Goal: Navigation & Orientation: Find specific page/section

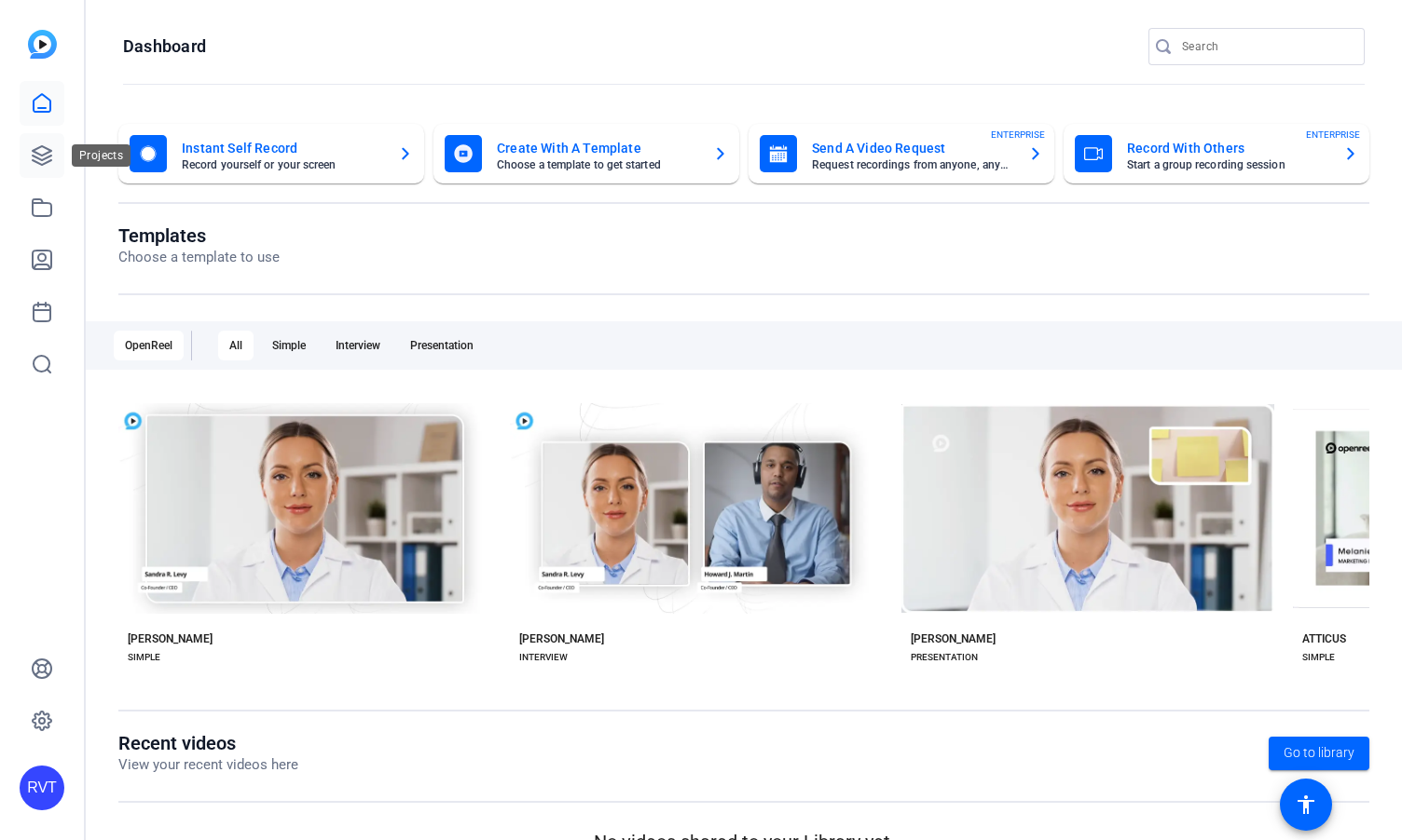
click at [43, 160] on icon at bounding box center [42, 155] width 22 height 22
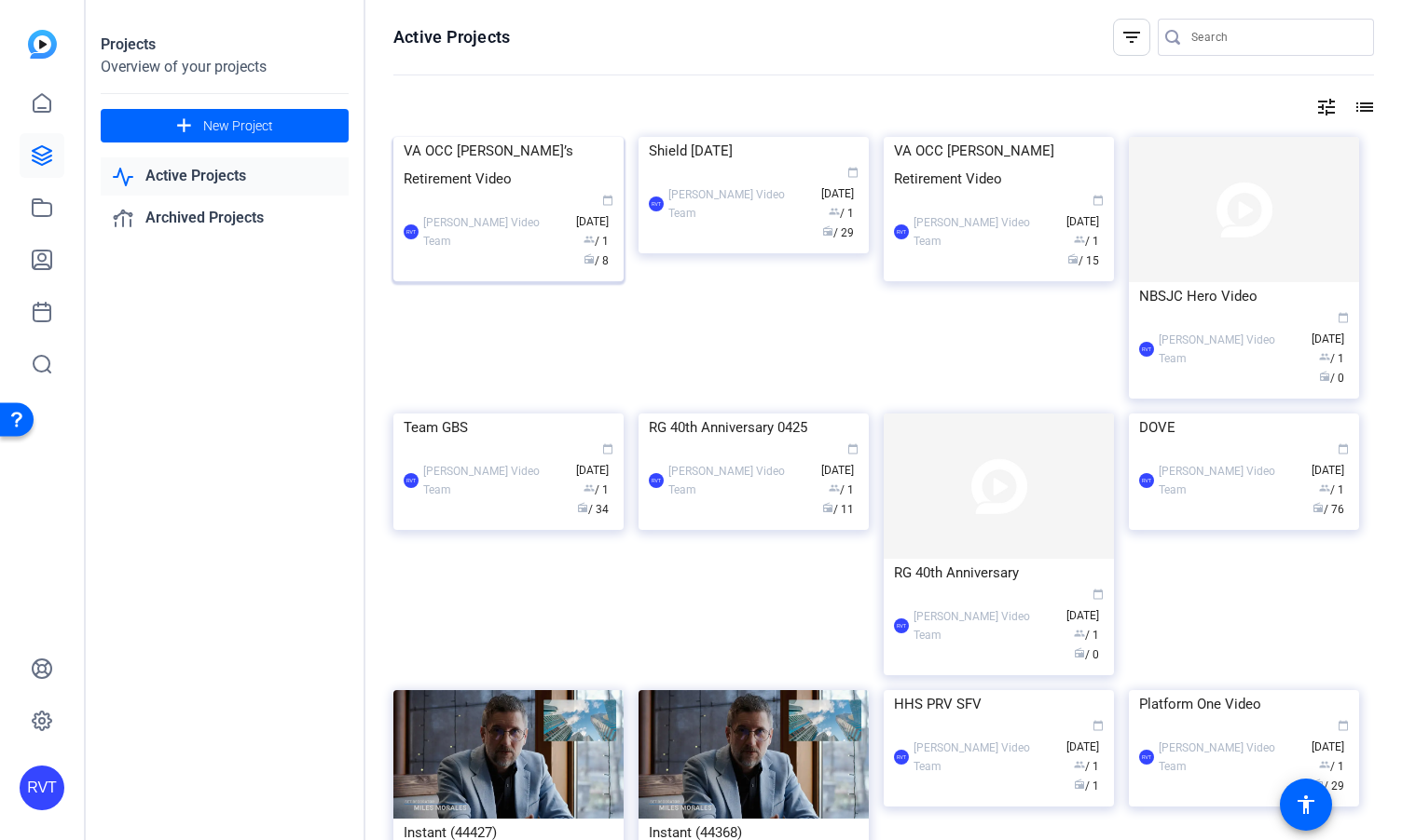
click at [471, 193] on div "VA OCC [PERSON_NAME]’s Retirement Video" at bounding box center [508, 165] width 210 height 56
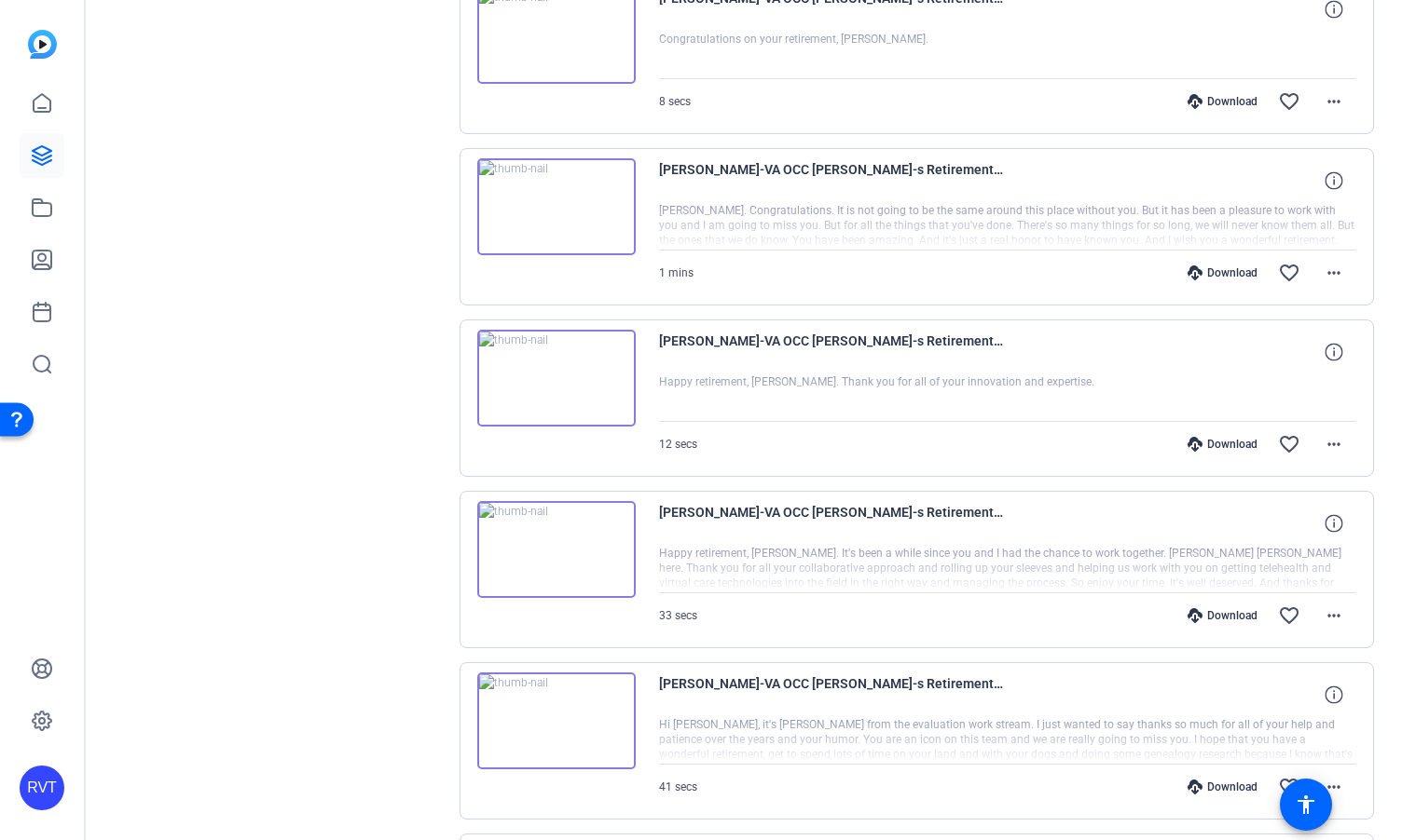
scroll to position [847, 0]
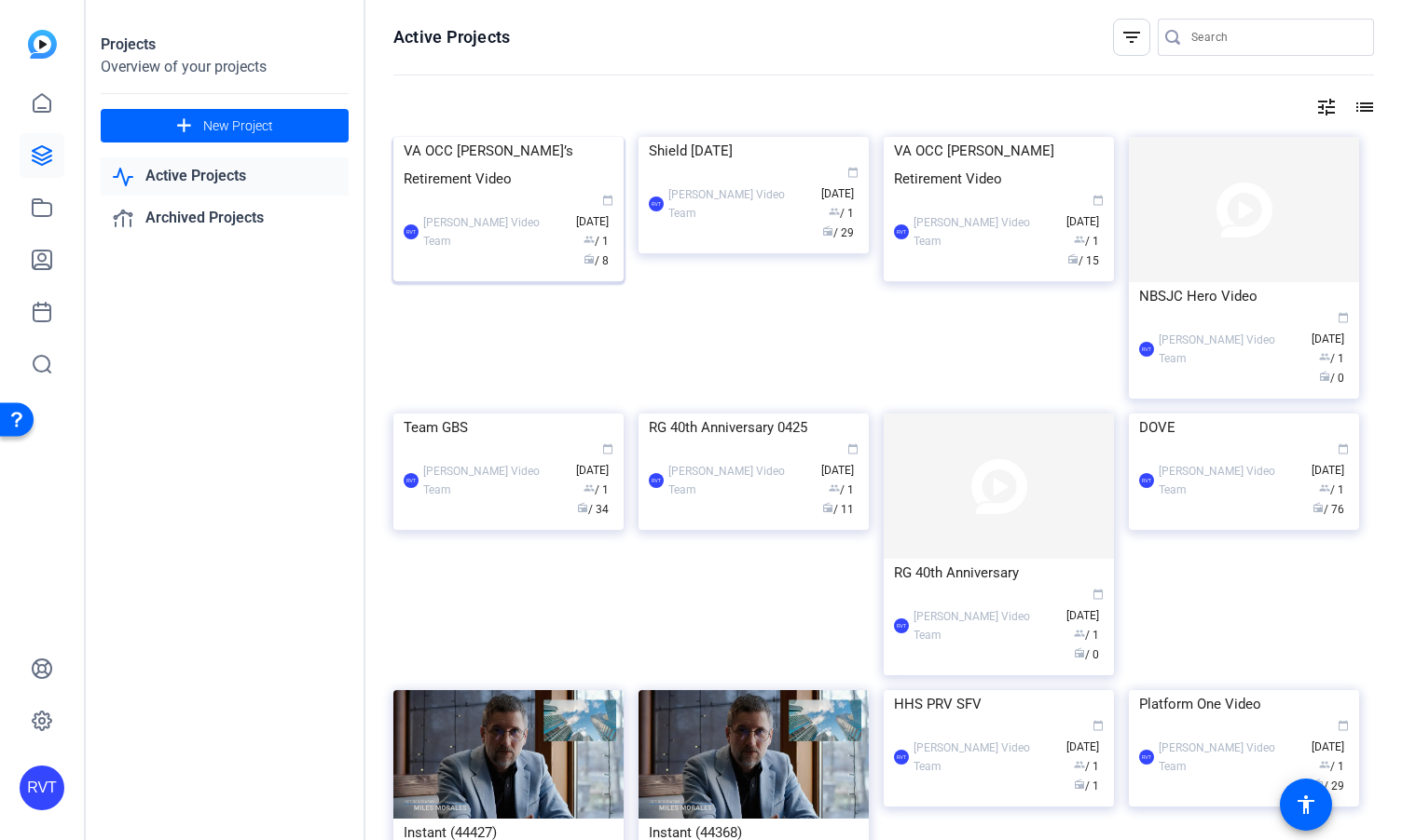
click at [468, 193] on div "VA OCC [PERSON_NAME]’s Retirement Video" at bounding box center [508, 165] width 210 height 56
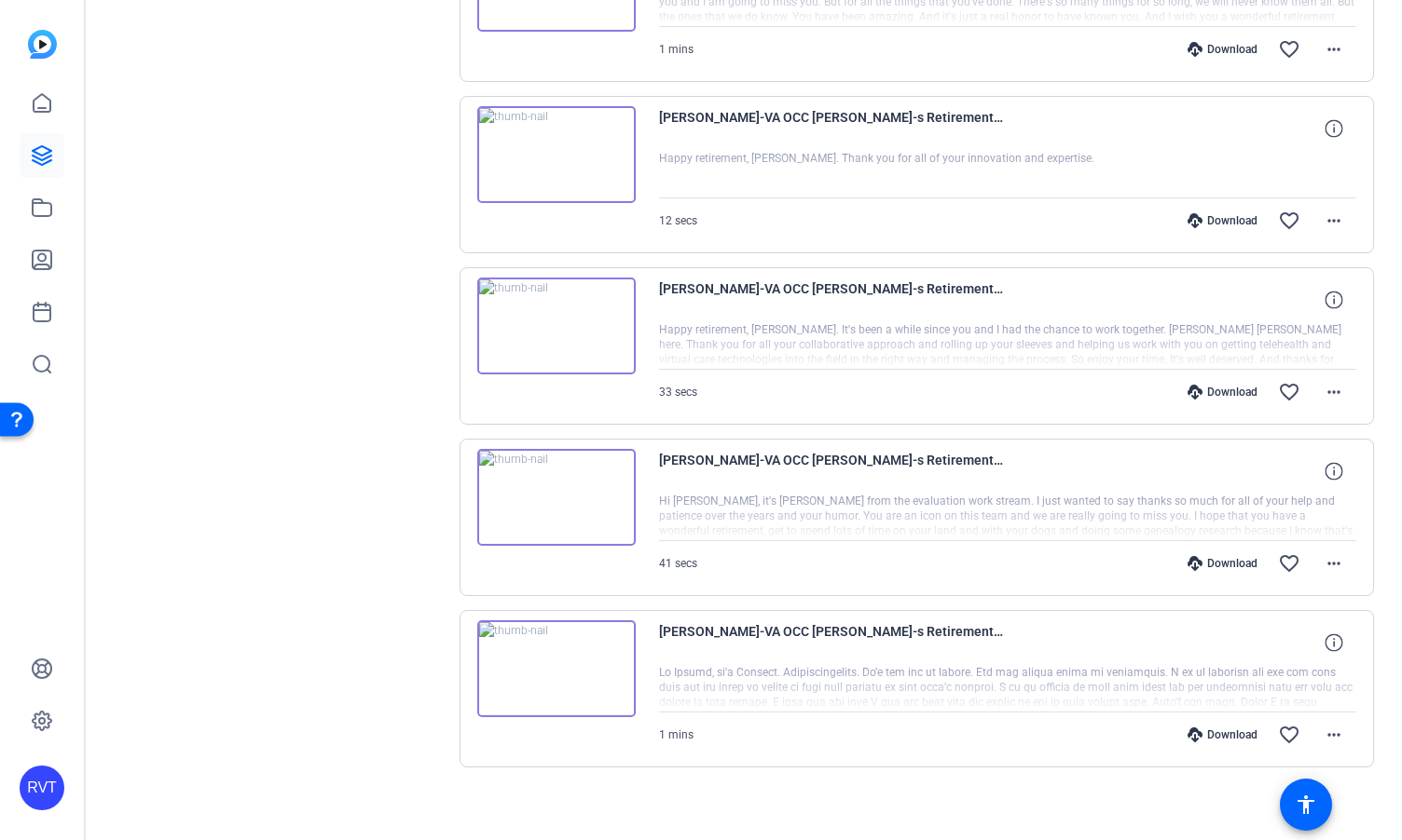
scroll to position [1010, 0]
